Goal: Task Accomplishment & Management: Manage account settings

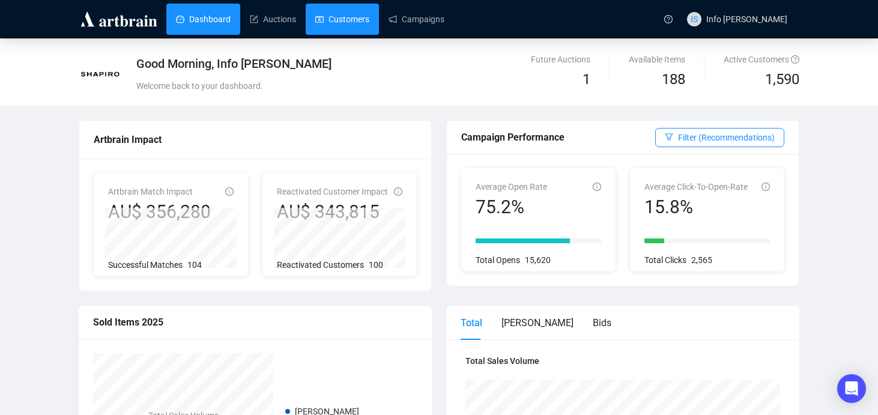
click at [315, 20] on link "Customers" at bounding box center [342, 19] width 54 height 31
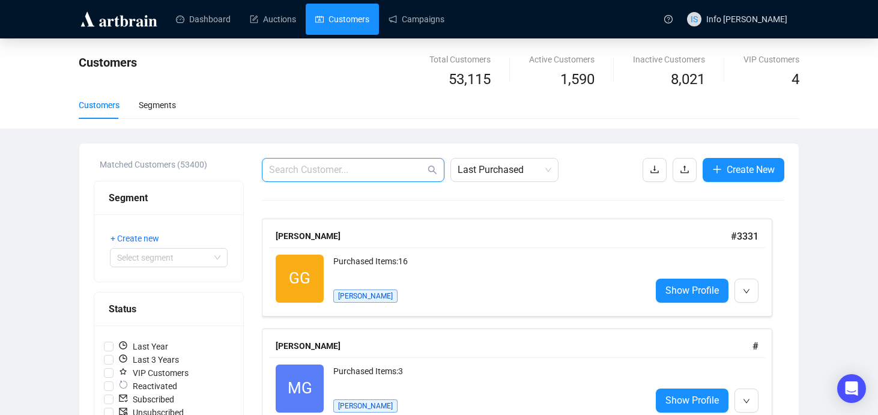
click at [336, 171] on input "text" at bounding box center [347, 170] width 156 height 14
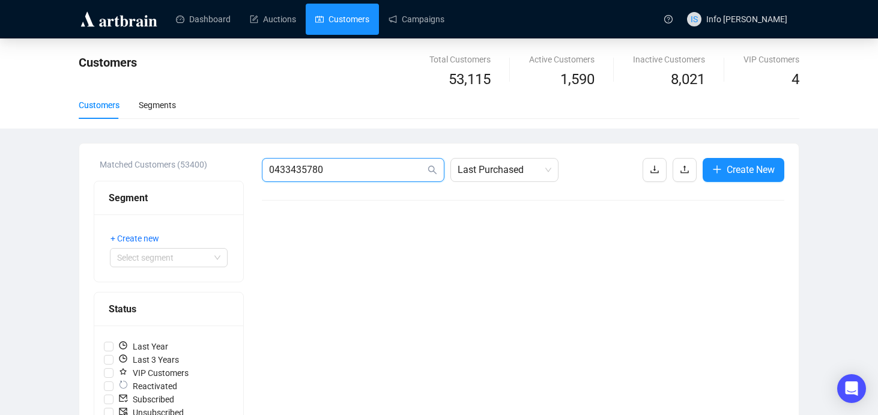
type input "0433435780"
click at [496, 178] on span "Last Purchased" at bounding box center [505, 170] width 94 height 23
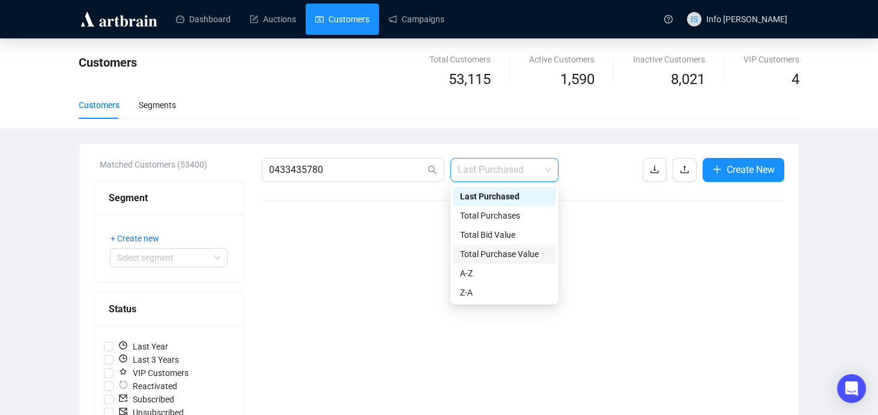
click at [493, 254] on div "Total Purchase Value" at bounding box center [504, 254] width 89 height 13
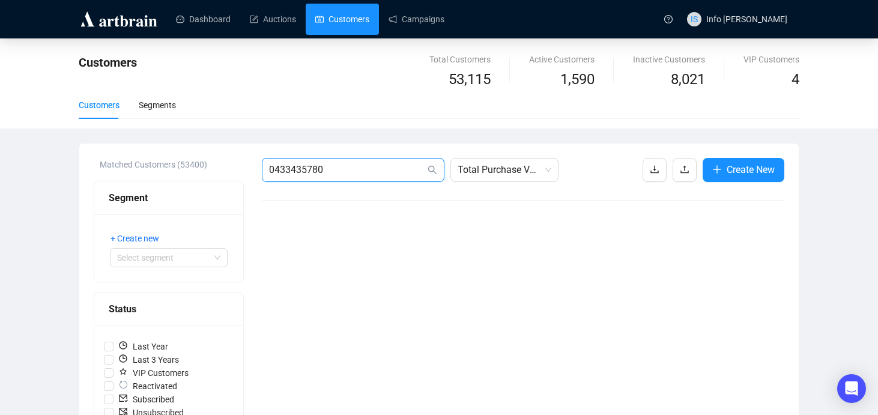
click at [332, 169] on input "0433435780" at bounding box center [347, 170] width 156 height 14
